Goal: Entertainment & Leisure: Consume media (video, audio)

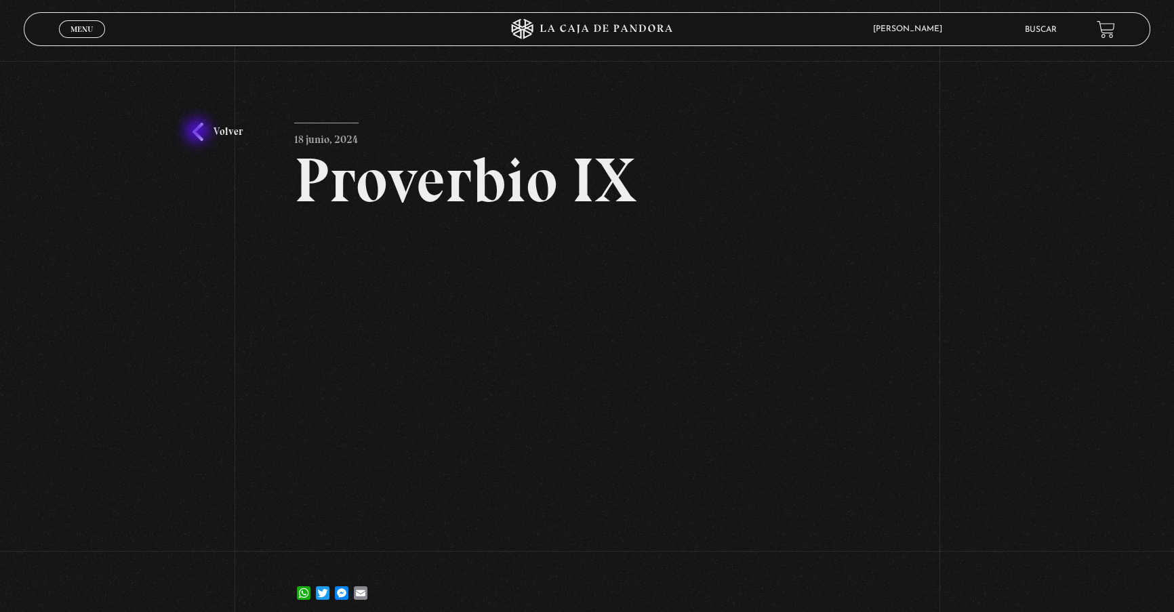
click at [199, 132] on link "Volver" at bounding box center [218, 132] width 50 height 18
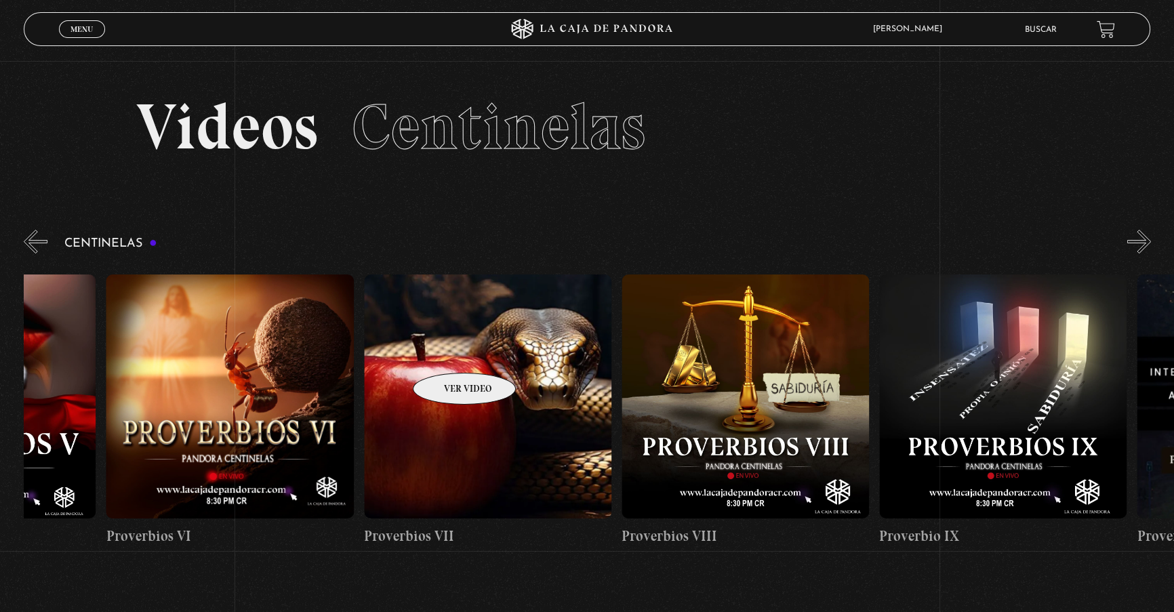
drag, startPoint x: 760, startPoint y: 349, endPoint x: 365, endPoint y: 359, distance: 395.5
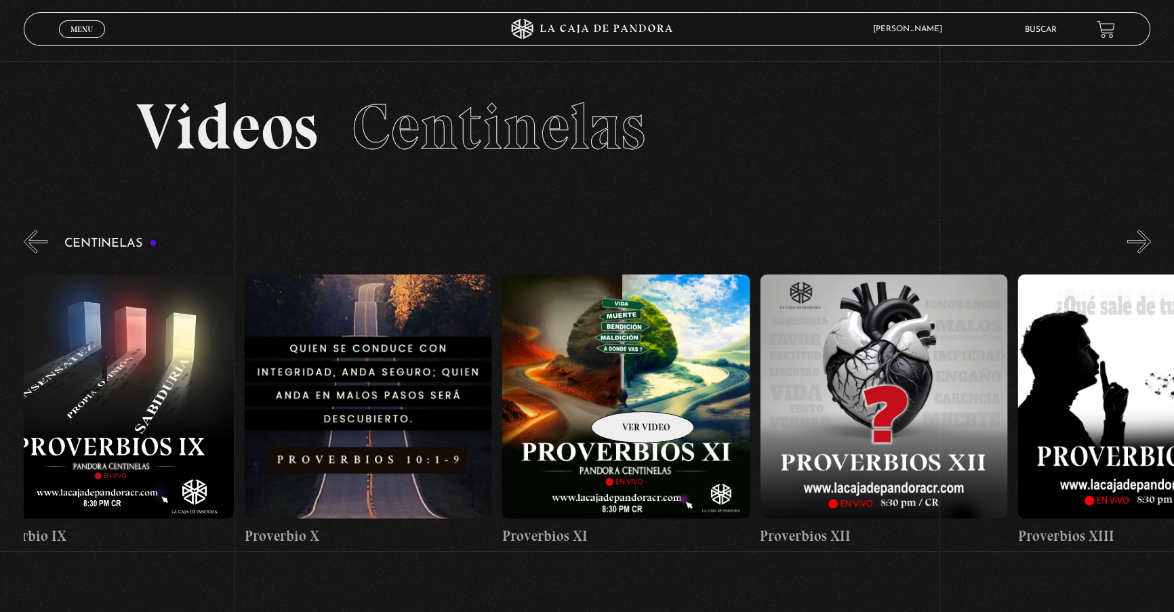
scroll to position [0, 2894]
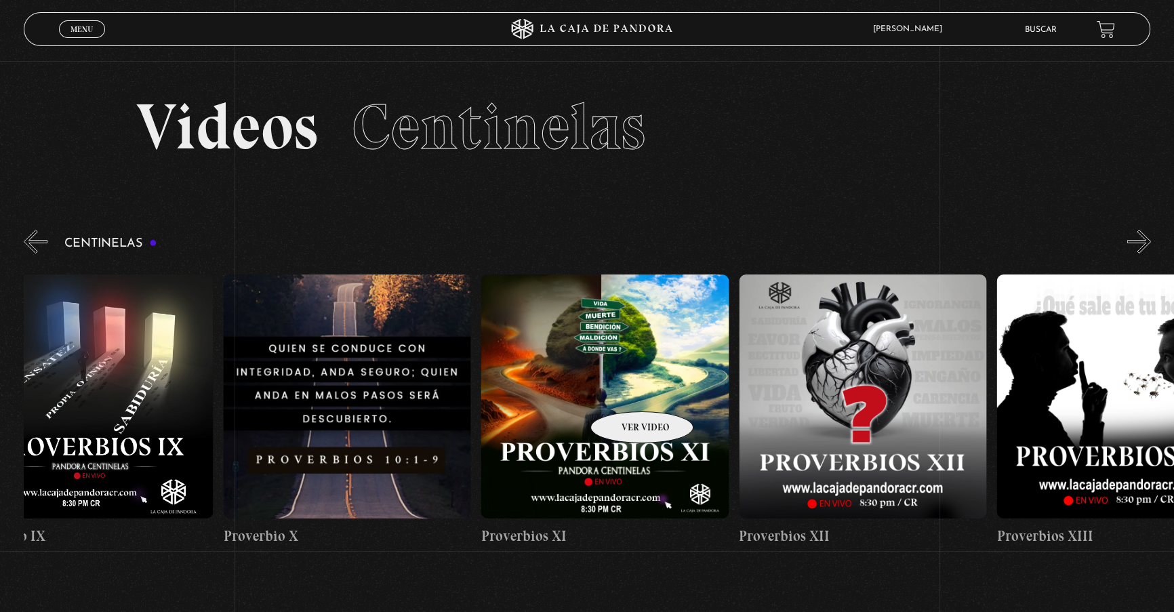
drag, startPoint x: 792, startPoint y: 385, endPoint x: 625, endPoint y: 391, distance: 167.6
click at [431, 378] on figure at bounding box center [347, 397] width 248 height 244
